Goal: Information Seeking & Learning: Learn about a topic

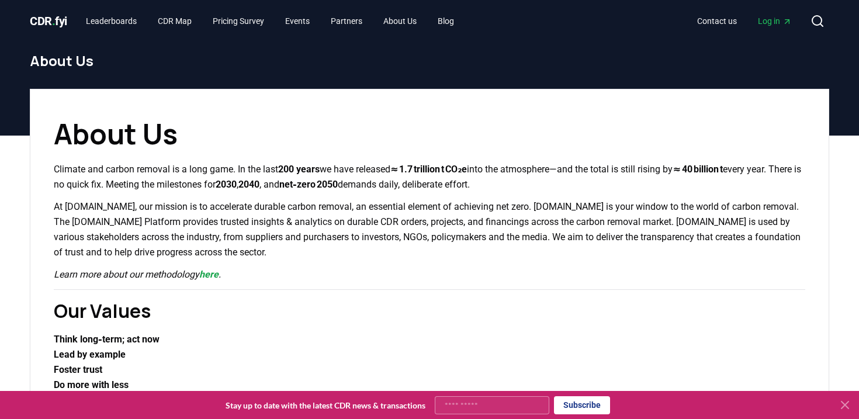
scroll to position [425, 0]
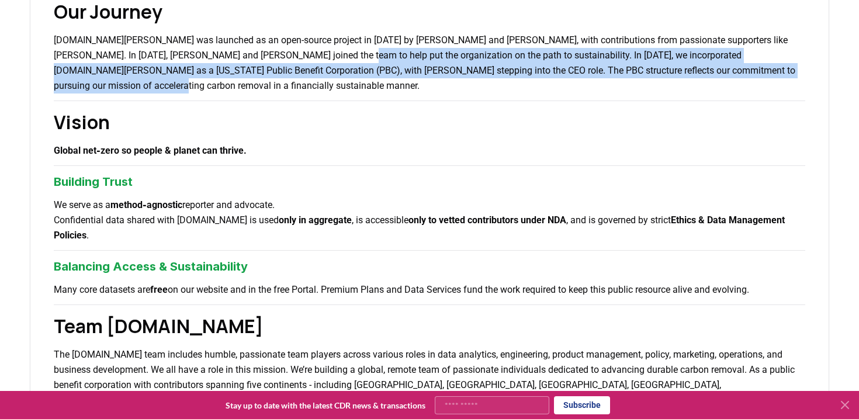
drag, startPoint x: 349, startPoint y: 85, endPoint x: 304, endPoint y: 53, distance: 54.8
click at [304, 53] on p "[DOMAIN_NAME][PERSON_NAME] was launched as an open-source project in [DATE] by …" at bounding box center [429, 63] width 751 height 61
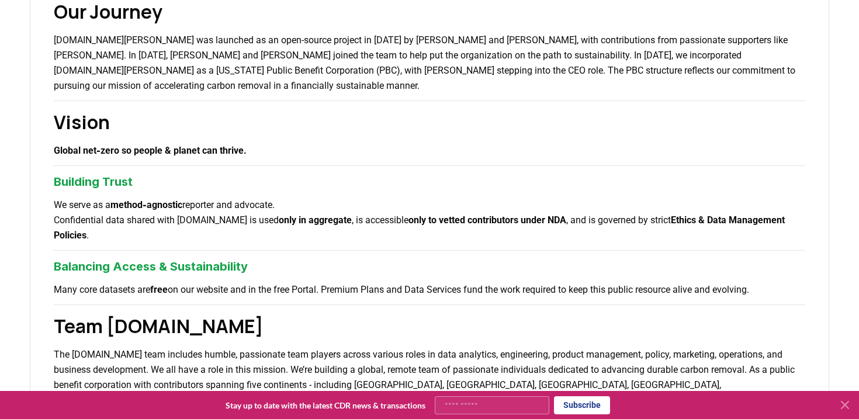
click at [86, 72] on p "[DOMAIN_NAME][PERSON_NAME] was launched as an open-source project in [DATE] by …" at bounding box center [429, 63] width 751 height 61
drag, startPoint x: 71, startPoint y: 57, endPoint x: 116, endPoint y: 56, distance: 44.4
click at [116, 56] on p "[DOMAIN_NAME][PERSON_NAME] was launched as an open-source project in [DATE] by …" at bounding box center [429, 63] width 751 height 61
copy p "[PERSON_NAME]"
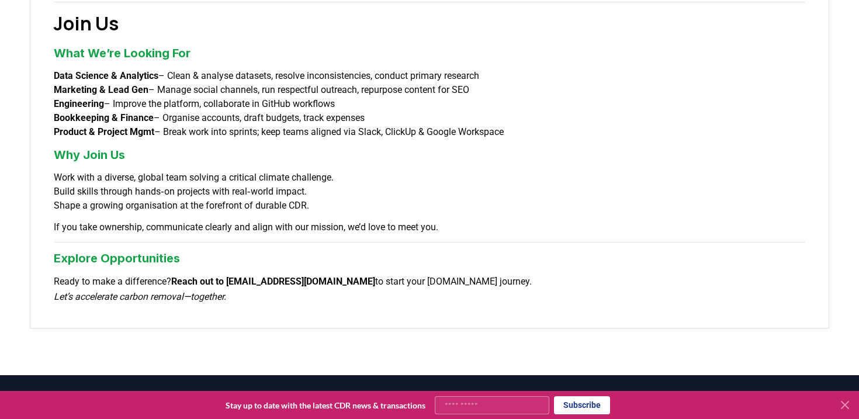
scroll to position [899, 0]
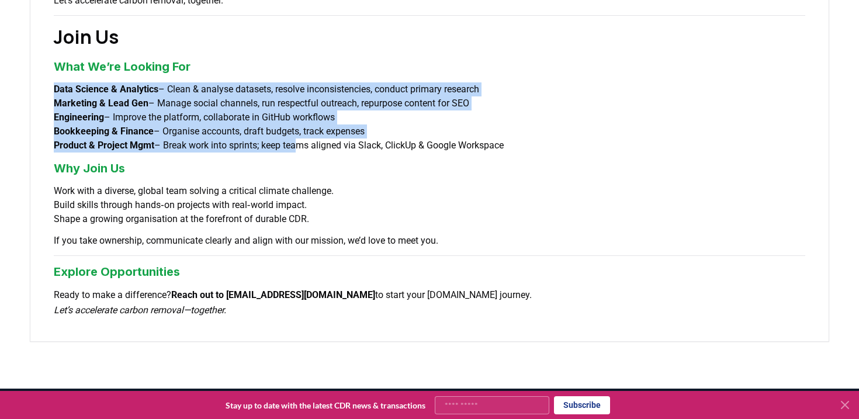
drag, startPoint x: 303, startPoint y: 44, endPoint x: 306, endPoint y: 109, distance: 64.9
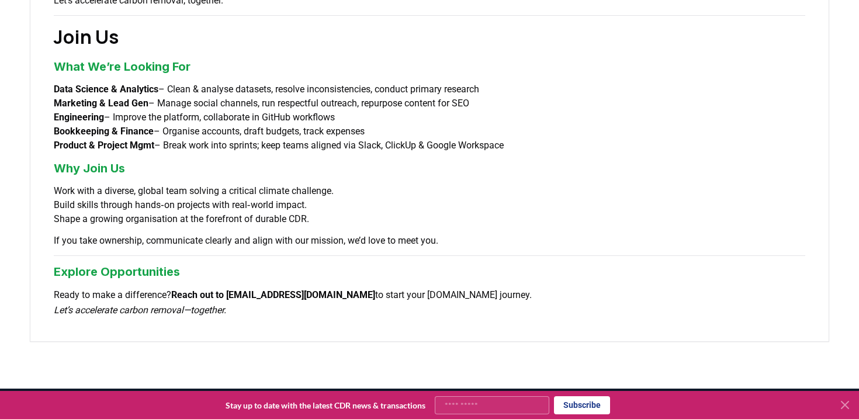
click at [129, 126] on strong "Bookkeeping & Finance" at bounding box center [104, 131] width 100 height 11
click at [144, 140] on strong "Product & Project Mgmt" at bounding box center [104, 145] width 100 height 11
click at [127, 84] on strong "Data Science & Analytics" at bounding box center [106, 89] width 105 height 11
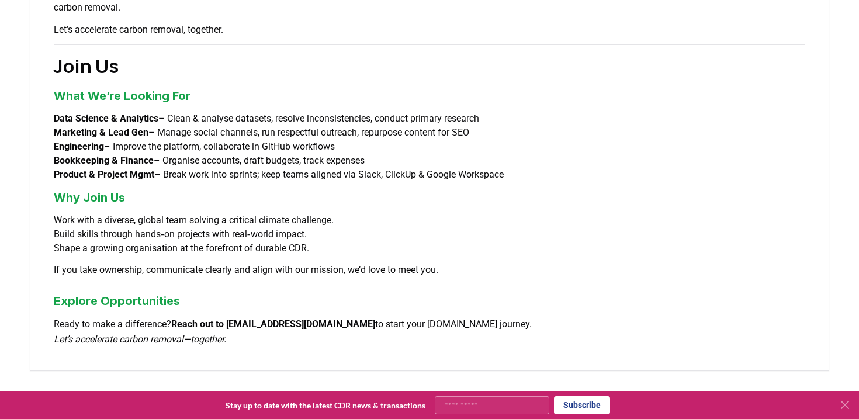
scroll to position [861, 0]
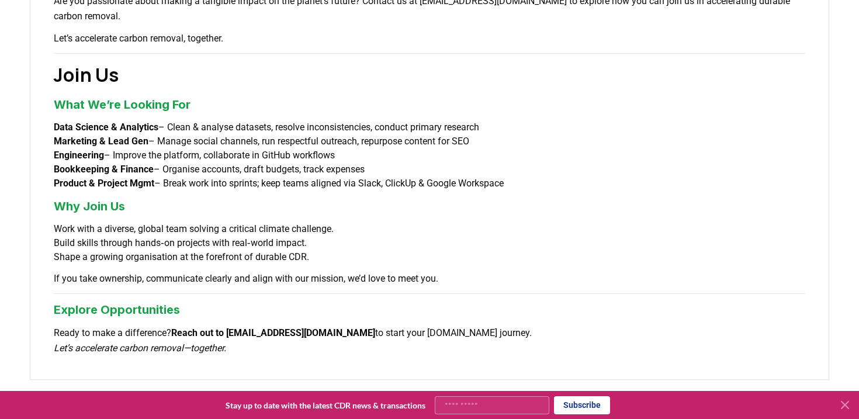
click at [128, 96] on h3 "What We’re Looking For" at bounding box center [429, 105] width 751 height 18
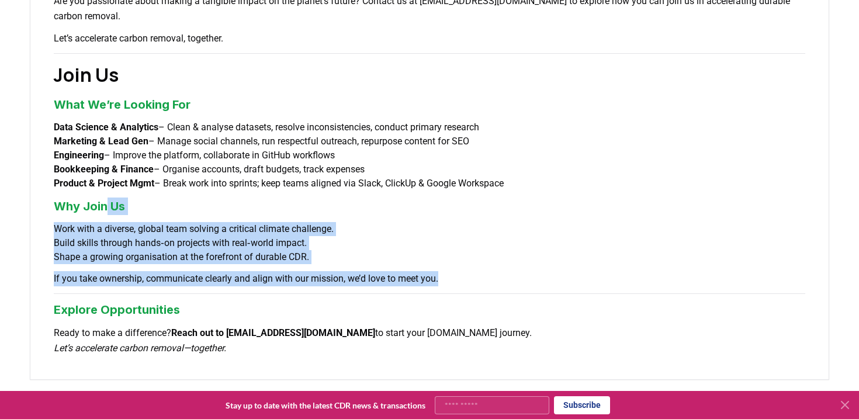
drag, startPoint x: 107, startPoint y: 177, endPoint x: 158, endPoint y: 261, distance: 98.1
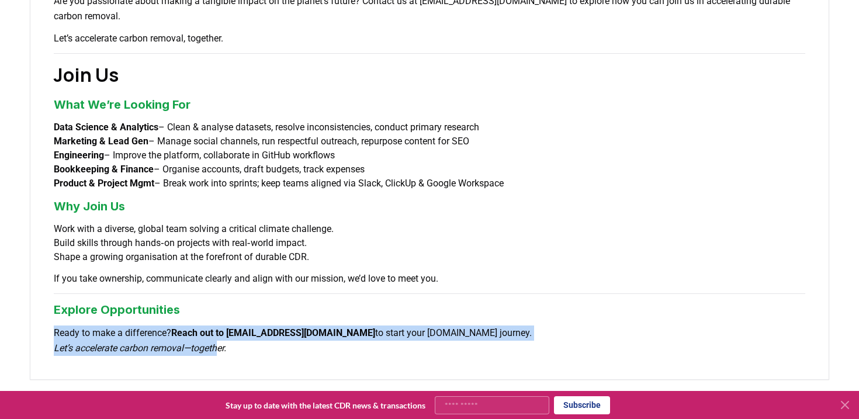
drag, startPoint x: 223, startPoint y: 324, endPoint x: 161, endPoint y: 290, distance: 70.6
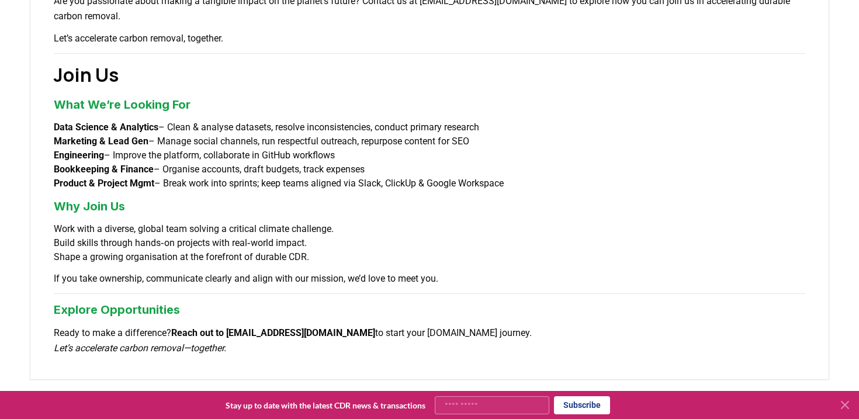
click at [170, 250] on li "Shape a growing organisation at the forefront of durable CDR." at bounding box center [429, 257] width 751 height 14
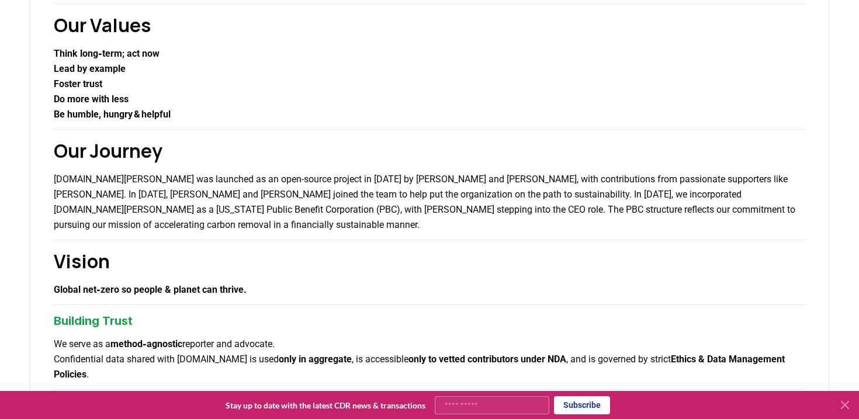
scroll to position [0, 0]
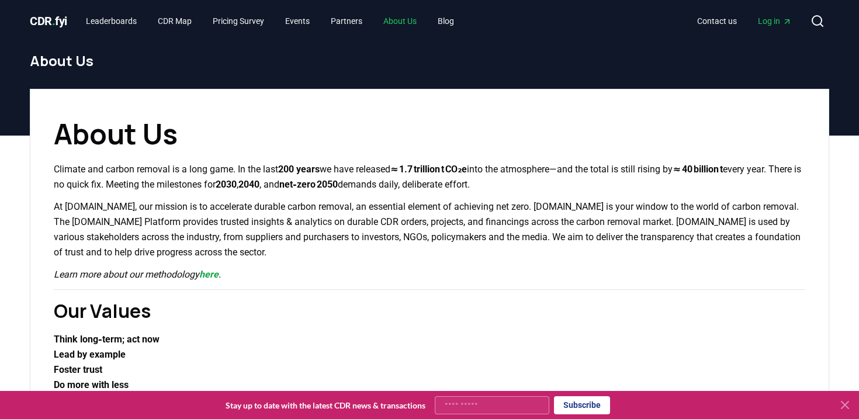
click at [426, 18] on link "About Us" at bounding box center [400, 21] width 52 height 21
click at [422, 16] on link "About Us" at bounding box center [400, 21] width 52 height 21
click at [256, 151] on h1 "About Us" at bounding box center [429, 134] width 751 height 42
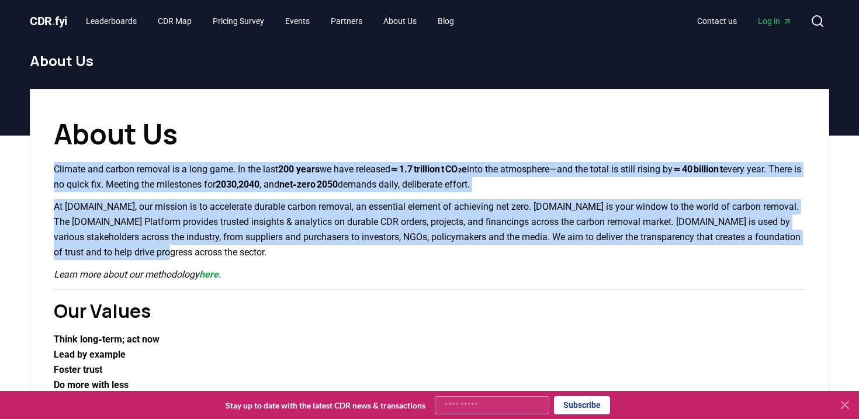
drag, startPoint x: 261, startPoint y: 156, endPoint x: 273, endPoint y: 246, distance: 90.8
click at [273, 246] on p "At [DOMAIN_NAME], our mission is to accelerate durable carbon removal, an essen…" at bounding box center [429, 229] width 751 height 61
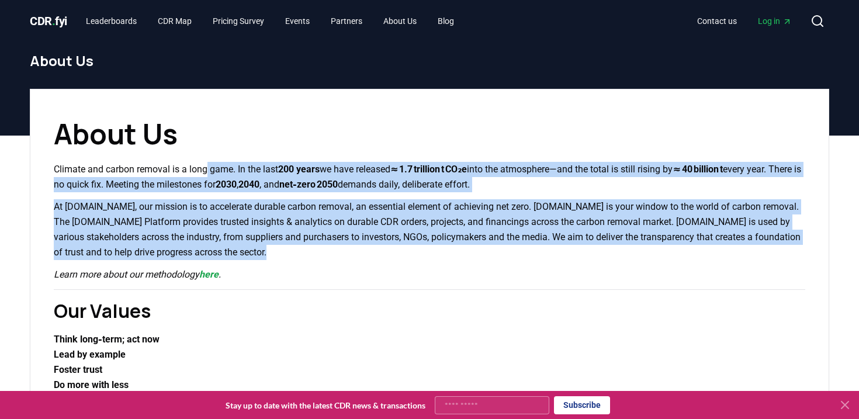
drag, startPoint x: 273, startPoint y: 246, endPoint x: 207, endPoint y: 176, distance: 96.3
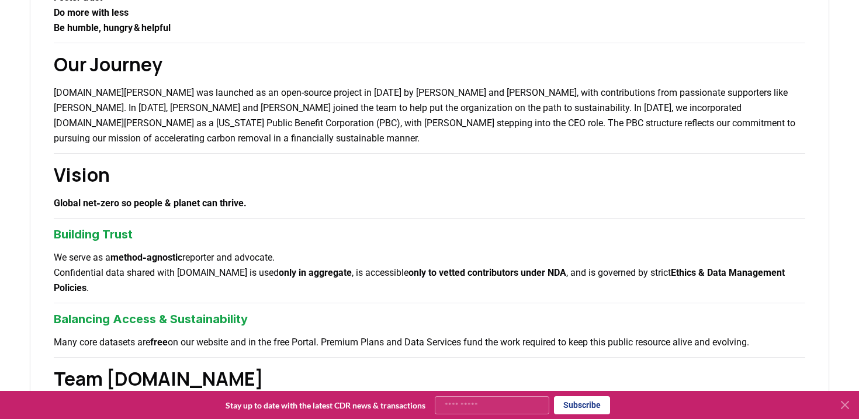
scroll to position [367, 0]
